Goal: Information Seeking & Learning: Learn about a topic

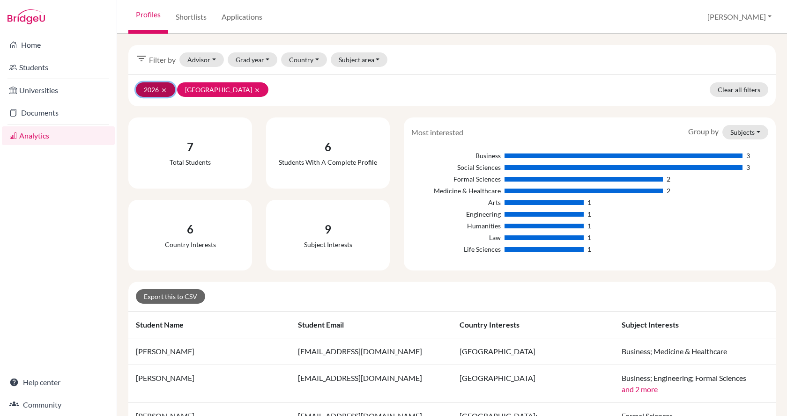
click at [164, 88] on icon "clear" at bounding box center [164, 90] width 7 height 7
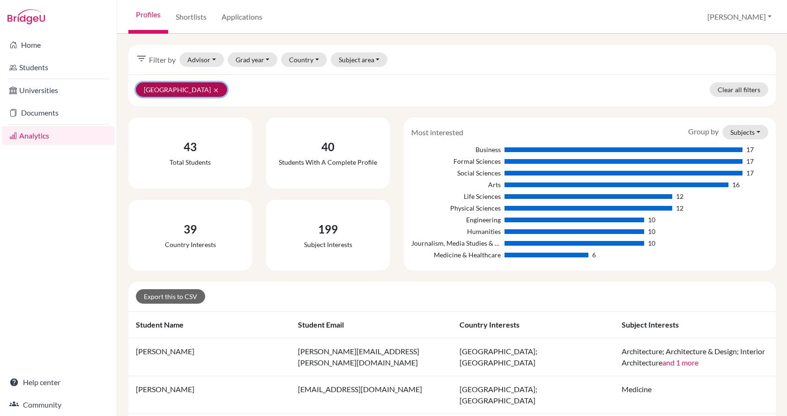
click at [225, 90] on button "United States of America clear" at bounding box center [181, 89] width 91 height 15
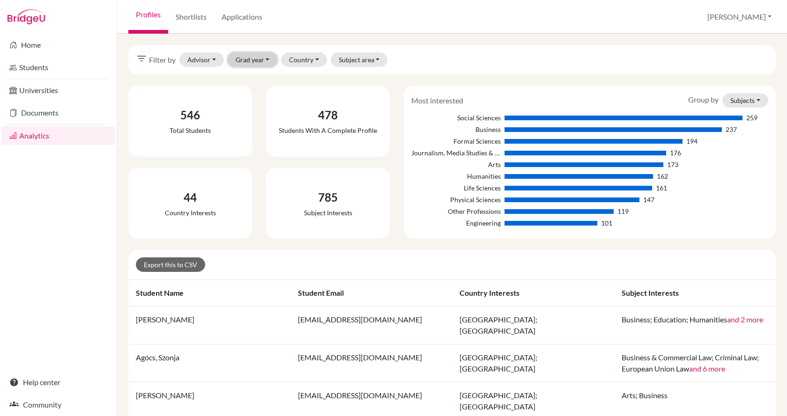
click at [267, 64] on button "Grad year" at bounding box center [253, 59] width 50 height 15
click at [267, 97] on div "2025" at bounding box center [265, 94] width 52 height 11
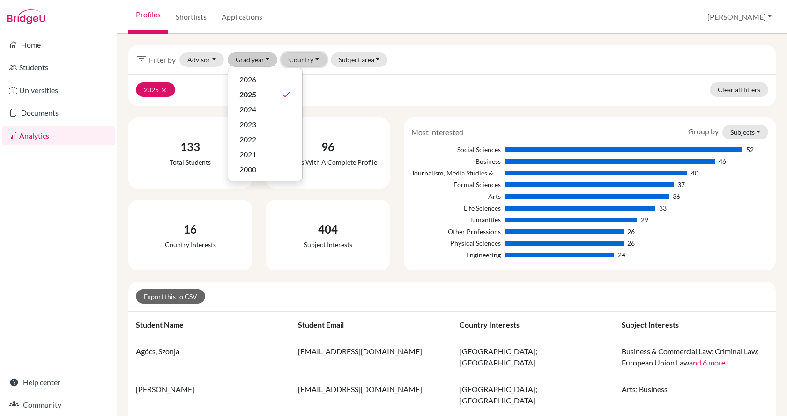
click at [320, 62] on button "Country" at bounding box center [304, 59] width 46 height 15
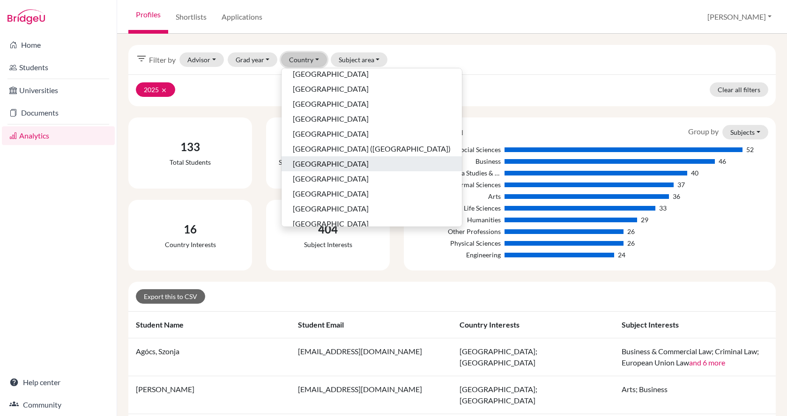
scroll to position [187, 0]
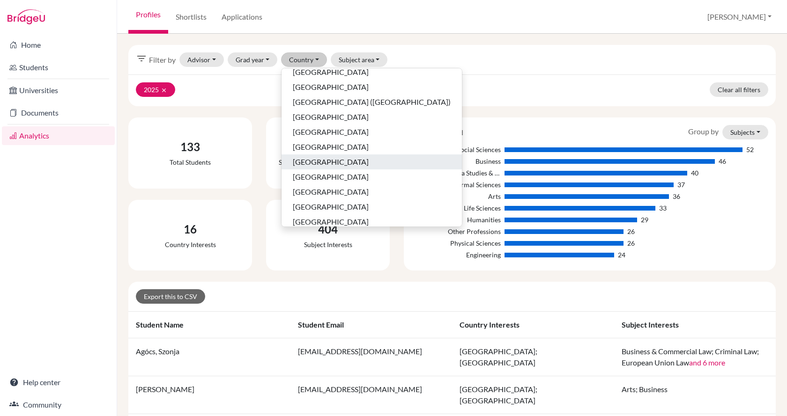
click at [330, 162] on div "Ireland" at bounding box center [372, 161] width 158 height 11
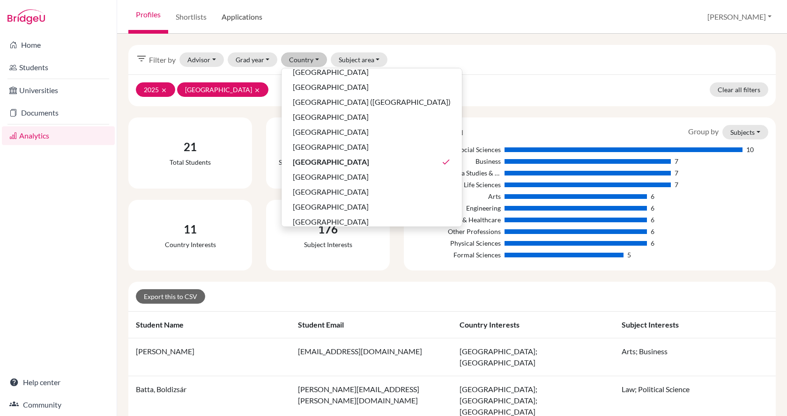
click at [223, 21] on link "Applications" at bounding box center [242, 17] width 56 height 34
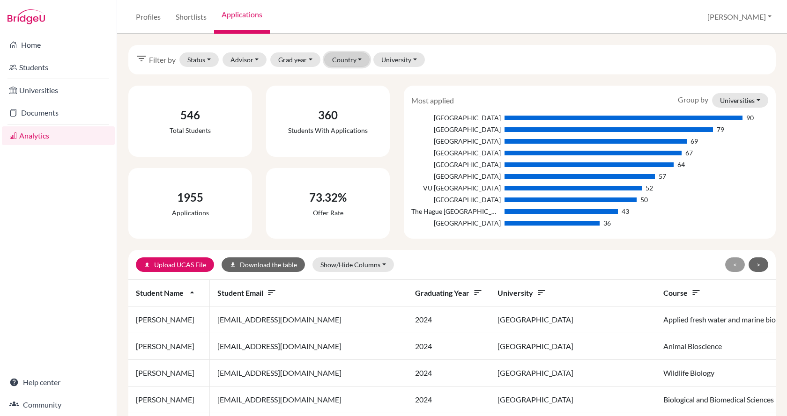
click at [349, 59] on button "Country" at bounding box center [347, 59] width 46 height 15
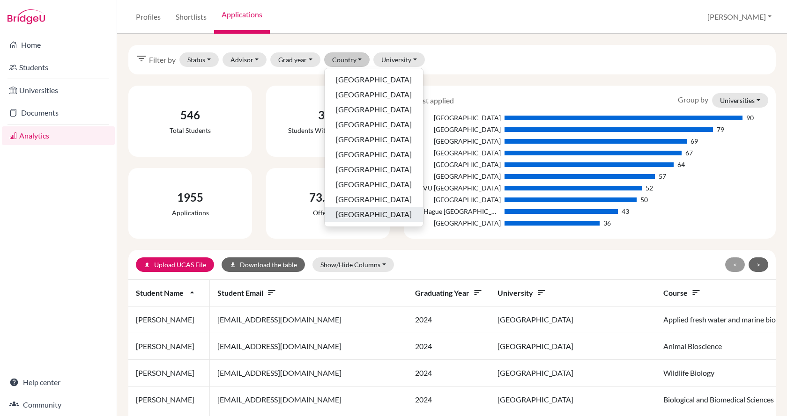
click at [367, 215] on div "Ireland" at bounding box center [374, 214] width 76 height 11
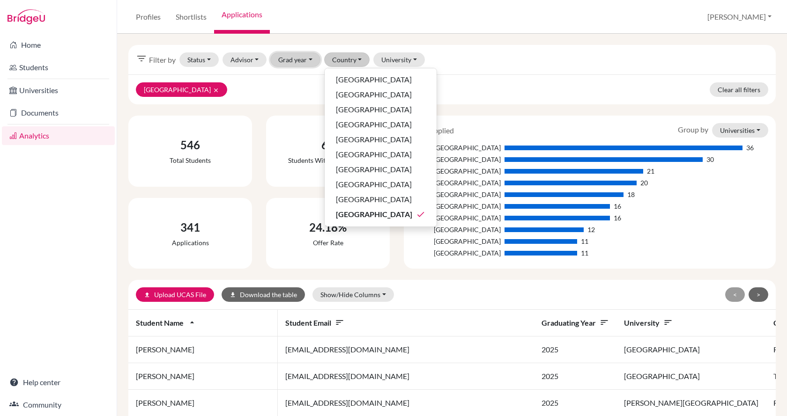
click at [311, 58] on button "Grad year" at bounding box center [295, 59] width 50 height 15
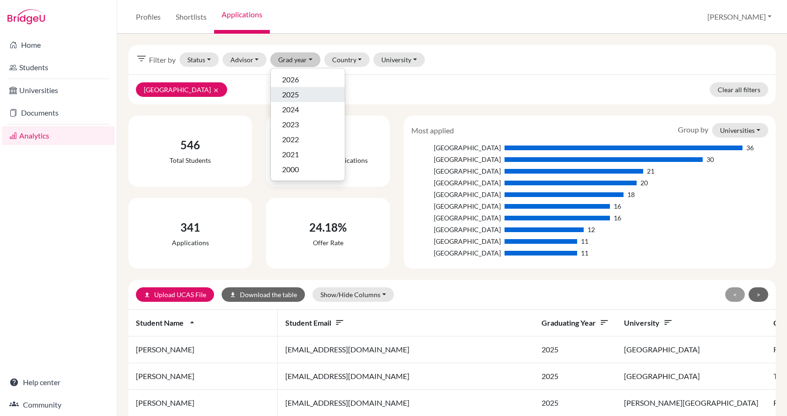
click at [310, 92] on div "2025" at bounding box center [308, 94] width 52 height 11
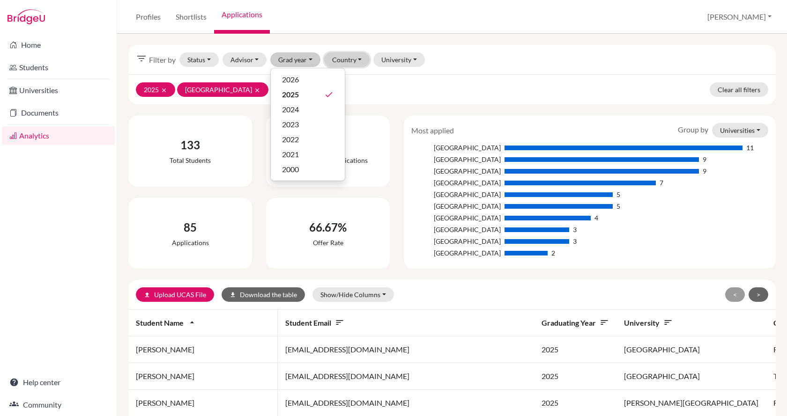
click at [343, 60] on button "Country" at bounding box center [347, 59] width 46 height 15
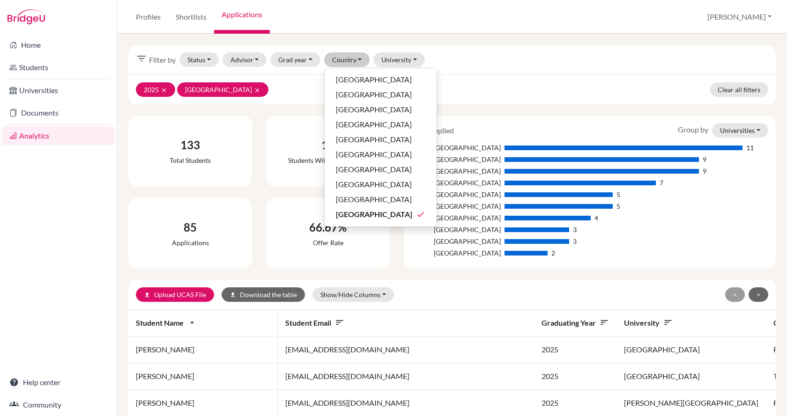
click at [480, 77] on div "2025 clear Ireland clear Clear all filters" at bounding box center [451, 89] width 647 height 30
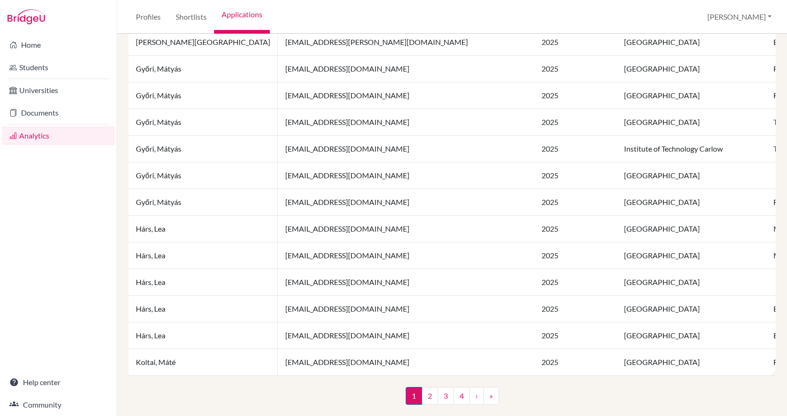
scroll to position [643, 0]
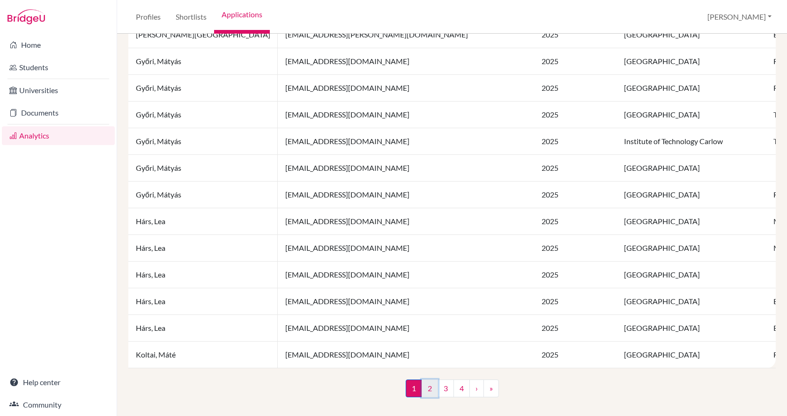
click at [427, 392] on link "2" at bounding box center [430, 389] width 16 height 18
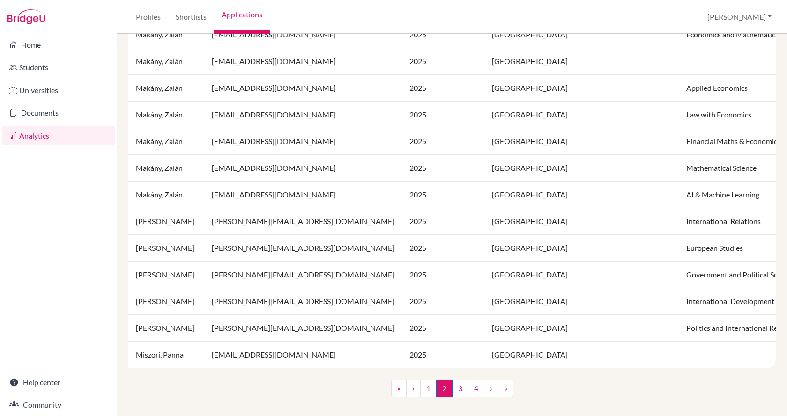
scroll to position [643, 0]
click at [456, 389] on link "3" at bounding box center [460, 389] width 16 height 18
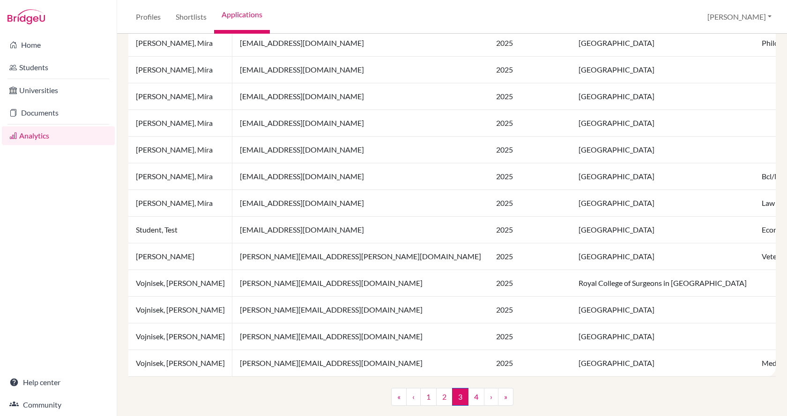
scroll to position [643, 0]
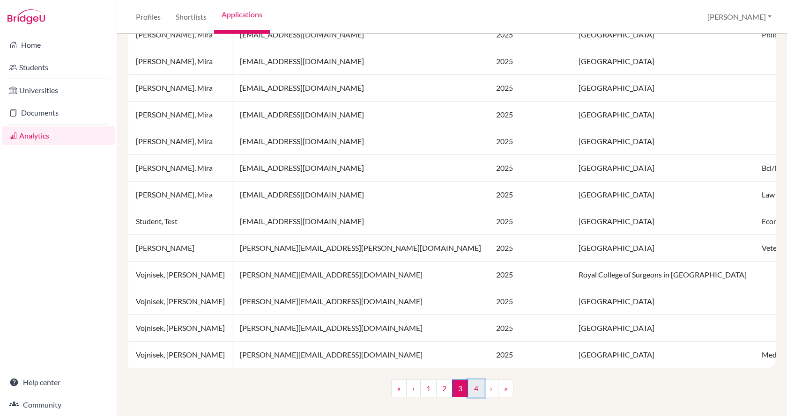
click at [474, 387] on link "4" at bounding box center [476, 389] width 16 height 18
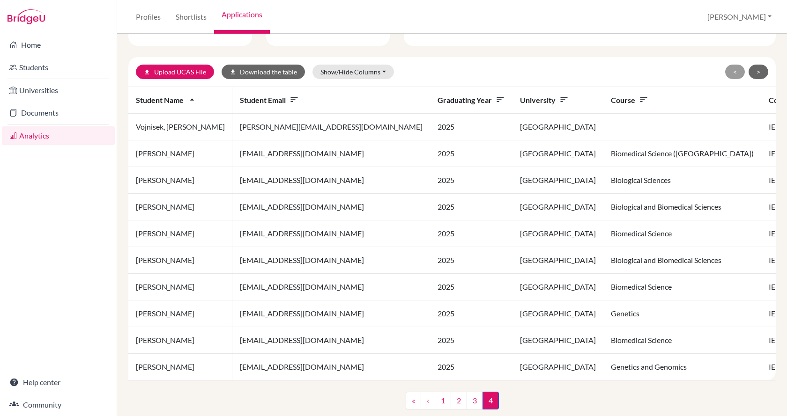
scroll to position [242, 0]
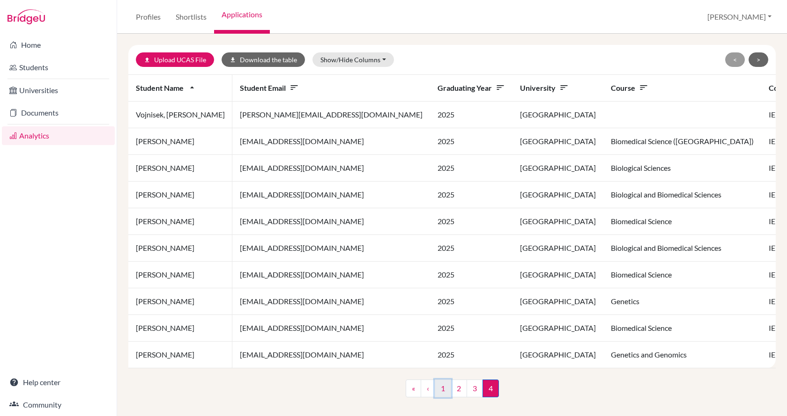
click at [437, 389] on link "1" at bounding box center [443, 389] width 16 height 18
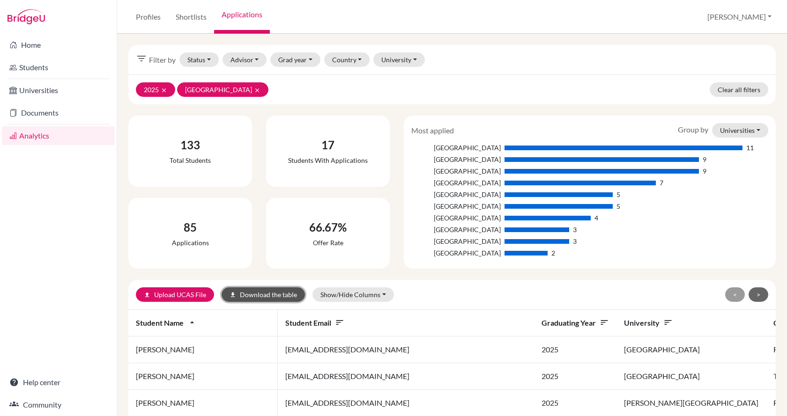
click at [266, 295] on button "download Download the table" at bounding box center [263, 295] width 83 height 15
click at [30, 63] on link "Students" at bounding box center [58, 67] width 113 height 19
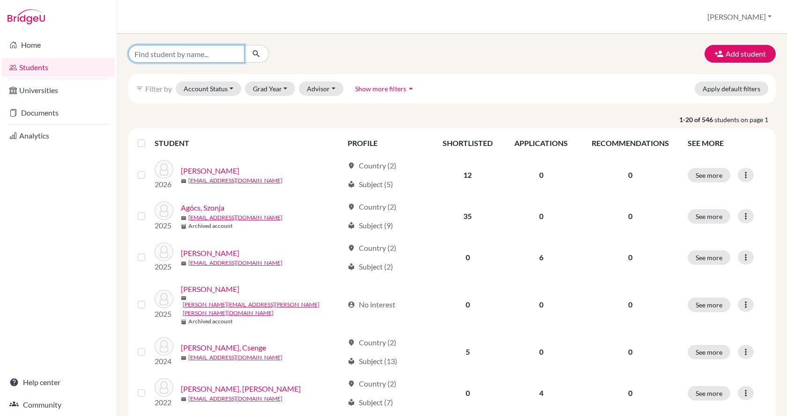
click at [189, 57] on input "Find student by name..." at bounding box center [186, 54] width 116 height 18
type input "[PERSON_NAME]"
click button "submit" at bounding box center [256, 54] width 25 height 18
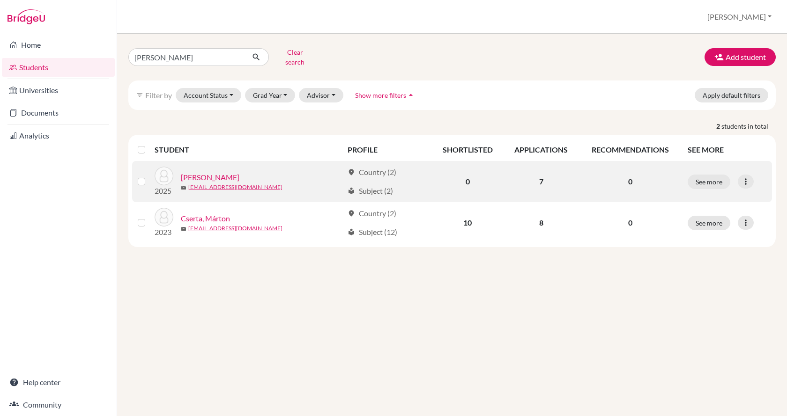
click at [195, 172] on link "[PERSON_NAME]" at bounding box center [210, 177] width 59 height 11
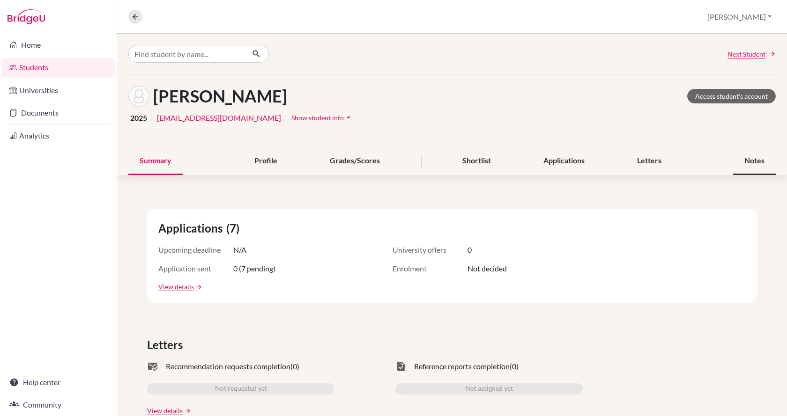
click at [743, 162] on div "Notes" at bounding box center [754, 162] width 43 height 28
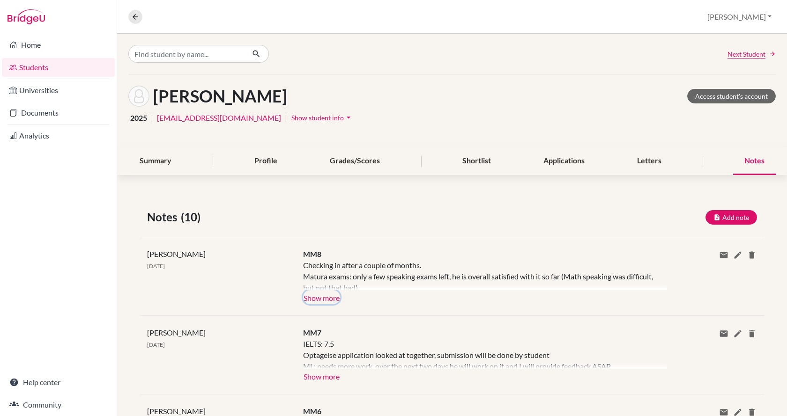
click at [328, 298] on button "Show more" at bounding box center [321, 297] width 37 height 14
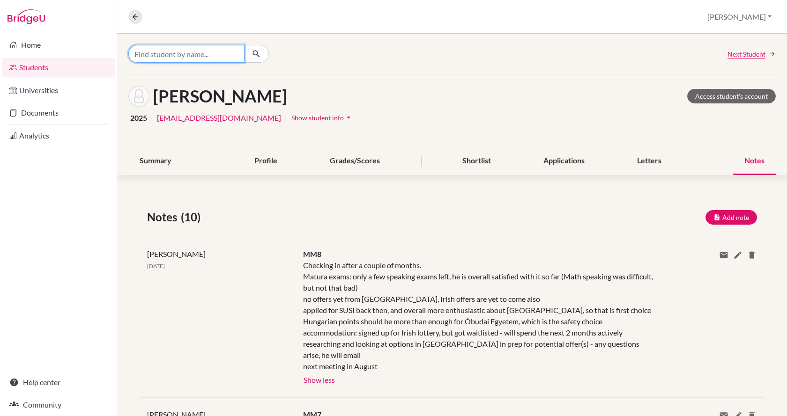
click at [163, 56] on input "Find student by name..." at bounding box center [186, 54] width 116 height 18
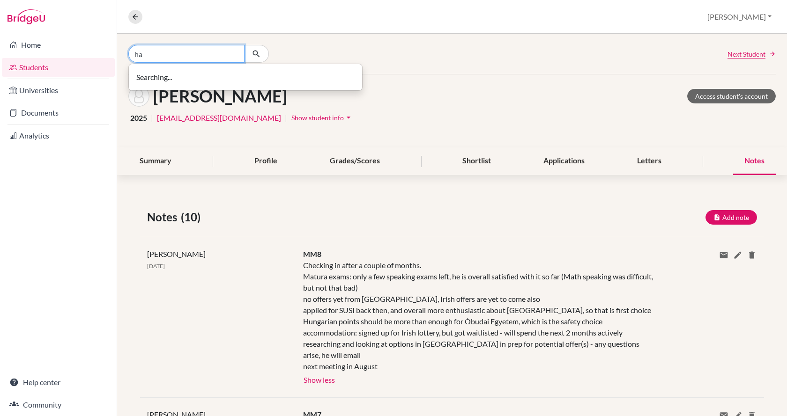
type input "h"
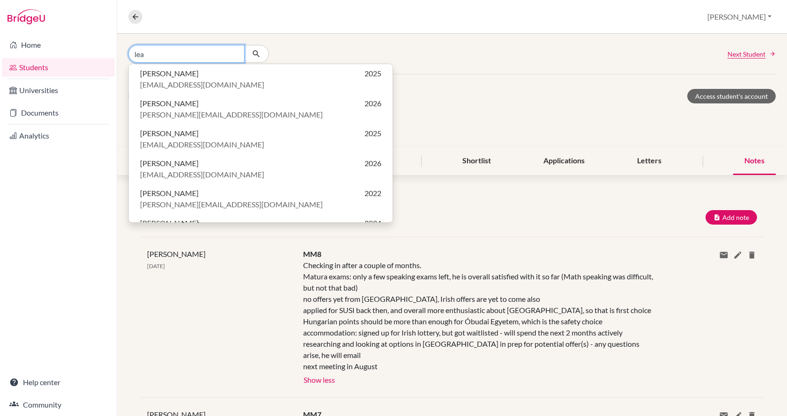
type input "lea"
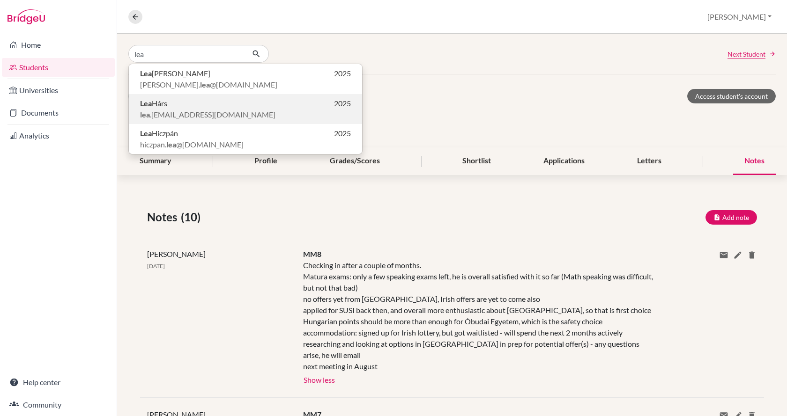
click at [172, 111] on span "lea .[EMAIL_ADDRESS][DOMAIN_NAME]" at bounding box center [207, 114] width 135 height 11
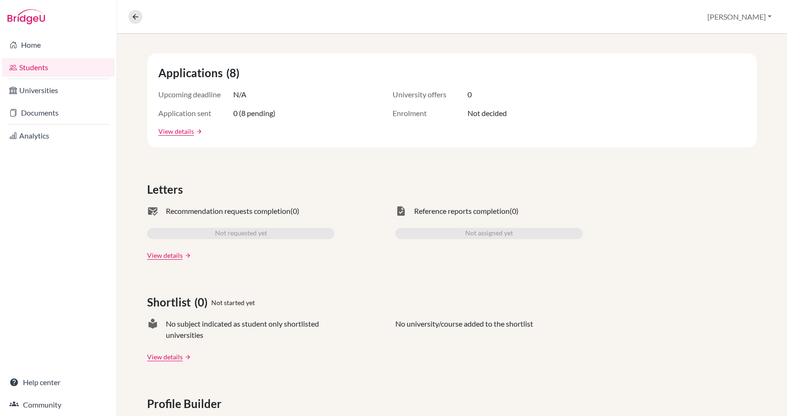
scroll to position [94, 0]
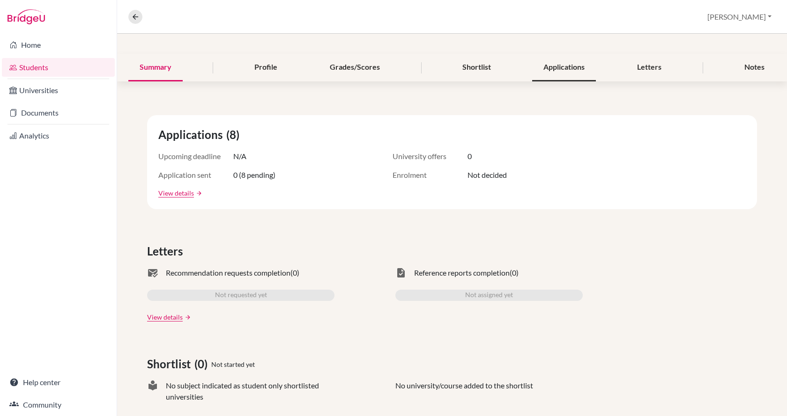
click at [551, 66] on div "Applications" at bounding box center [564, 68] width 64 height 28
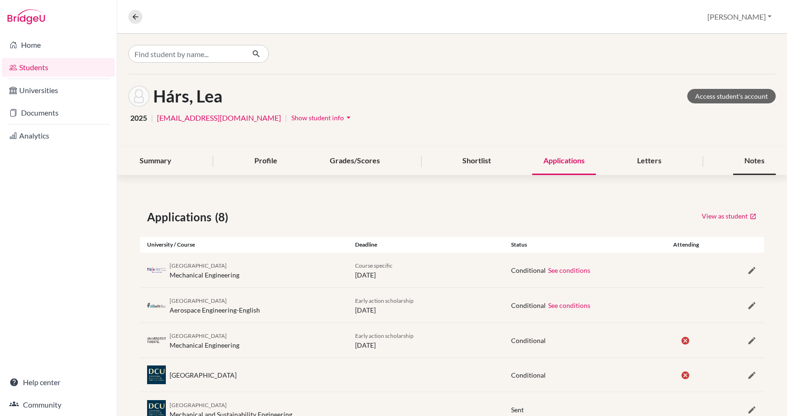
click at [746, 155] on div "Notes" at bounding box center [754, 162] width 43 height 28
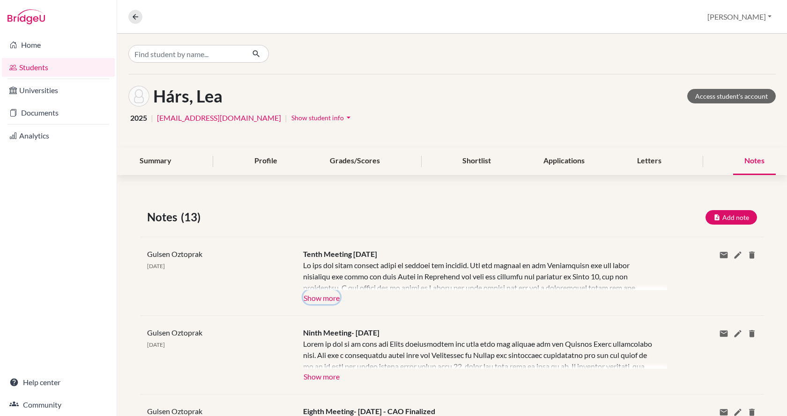
click at [319, 298] on button "Show more" at bounding box center [321, 297] width 37 height 14
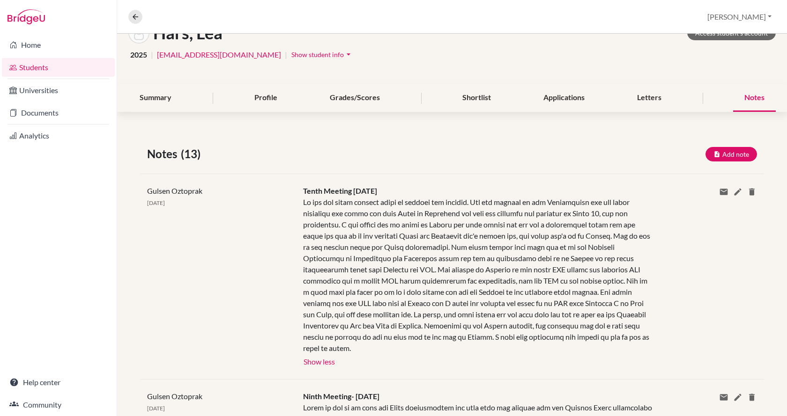
scroll to position [47, 0]
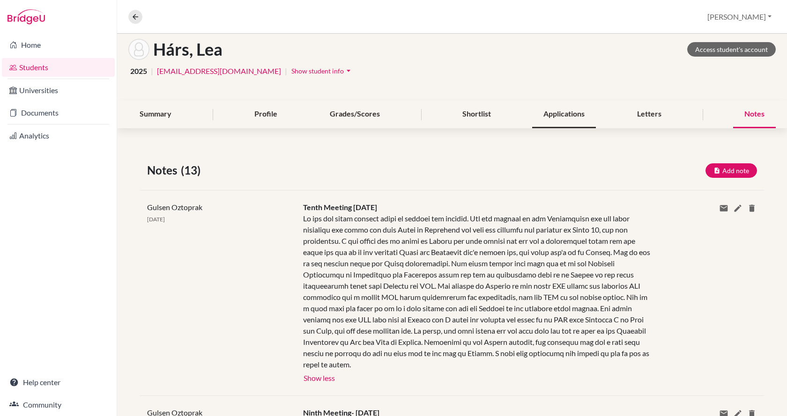
click at [545, 113] on div "Applications" at bounding box center [564, 115] width 64 height 28
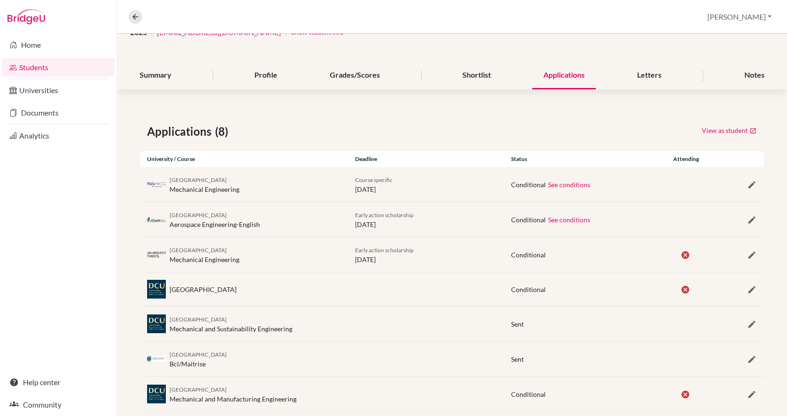
scroll to position [139, 0]
